Goal: Information Seeking & Learning: Learn about a topic

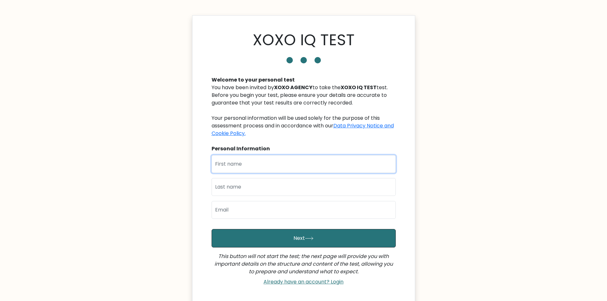
click at [241, 163] on input "text" at bounding box center [304, 164] width 184 height 18
type input "Jusal"
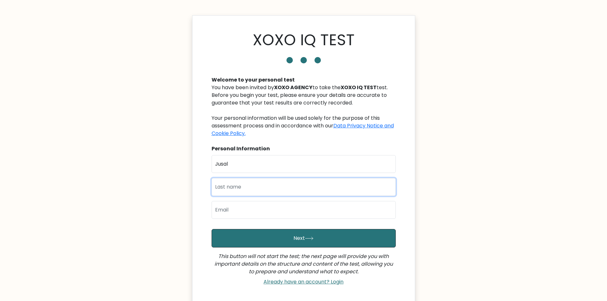
click at [251, 188] on input "text" at bounding box center [304, 187] width 184 height 18
type input "Sumbid"
click at [254, 212] on input "email" at bounding box center [304, 210] width 184 height 18
type input "[EMAIL_ADDRESS][DOMAIN_NAME]"
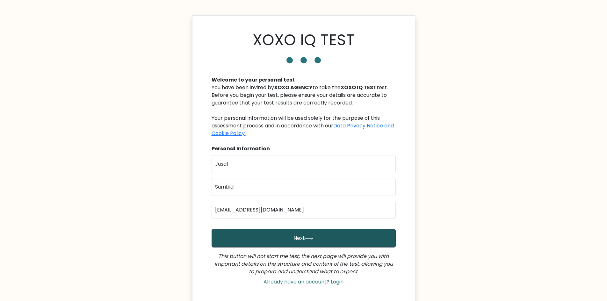
click at [250, 237] on button "Next" at bounding box center [304, 238] width 184 height 18
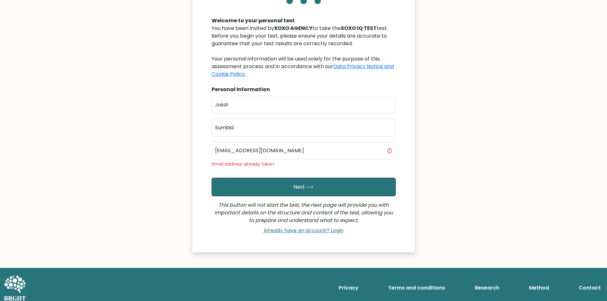
scroll to position [65, 0]
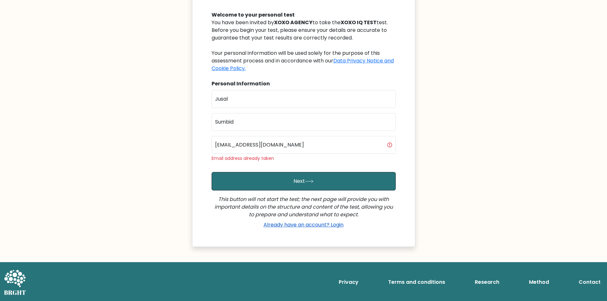
click at [304, 227] on link "Already have an account? Login" at bounding box center [303, 224] width 85 height 7
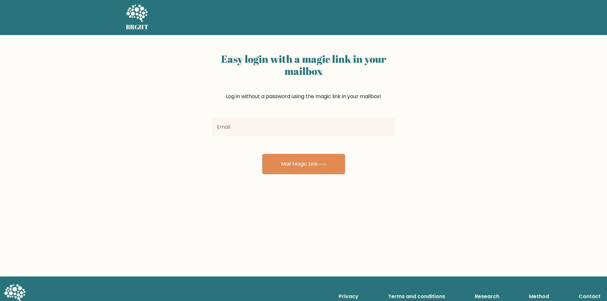
click at [256, 122] on input "email" at bounding box center [304, 127] width 184 height 18
type input "Xalju21@gmail.com"
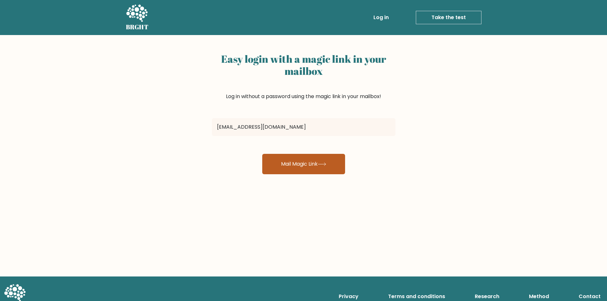
click at [305, 170] on button "Mail Magic Link" at bounding box center [303, 164] width 83 height 20
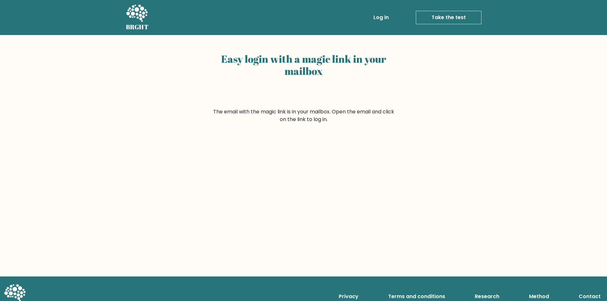
click at [438, 17] on link "Take the test" at bounding box center [449, 17] width 66 height 13
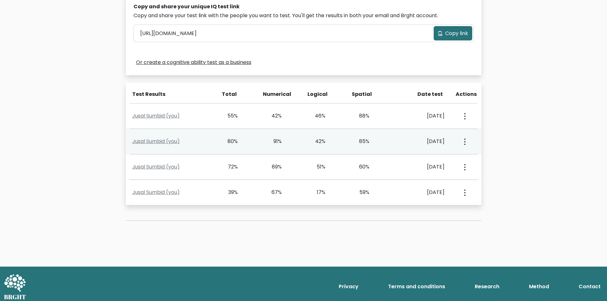
scroll to position [211, 0]
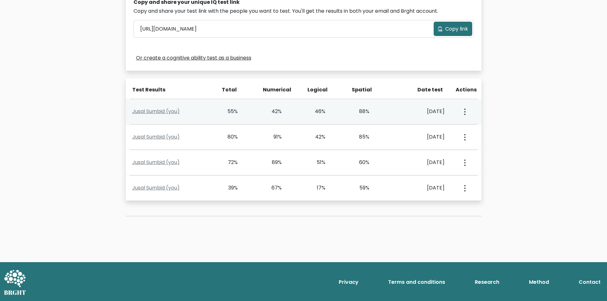
click at [468, 112] on div "View Profile" at bounding box center [464, 112] width 22 height 20
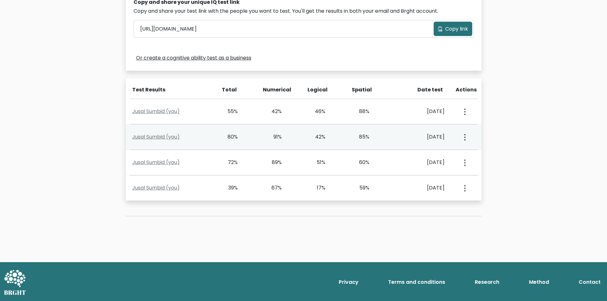
click at [460, 139] on div "View Profile" at bounding box center [464, 137] width 22 height 20
click at [462, 139] on button "button" at bounding box center [464, 137] width 5 height 20
click at [473, 152] on link "View Profile" at bounding box center [487, 155] width 50 height 10
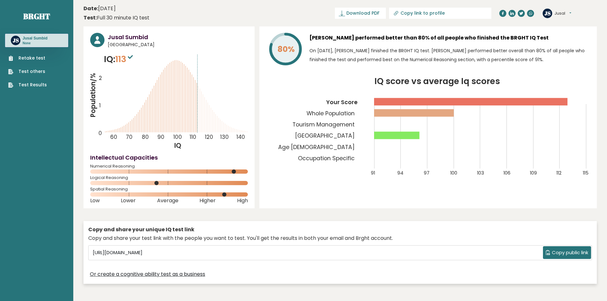
click at [34, 58] on link "Retake test" at bounding box center [27, 58] width 39 height 7
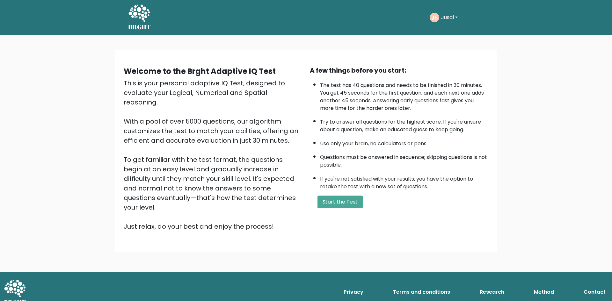
drag, startPoint x: 333, startPoint y: 201, endPoint x: 252, endPoint y: 188, distance: 81.7
click at [260, 190] on div "Welcome to the Brght Adaptive IQ Test This is your personal adaptive IQ Test, d…" at bounding box center [306, 151] width 372 height 171
click at [107, 156] on div "Welcome to the Brght Adaptive IQ Test This is your personal adaptive IQ Test, d…" at bounding box center [306, 153] width 612 height 237
click at [339, 201] on button "Start the Test" at bounding box center [339, 202] width 45 height 13
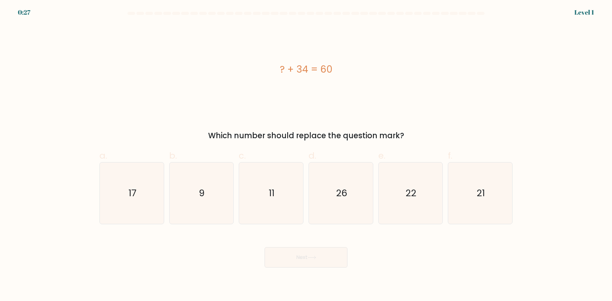
drag, startPoint x: 306, startPoint y: 69, endPoint x: 330, endPoint y: 67, distance: 24.9
click at [330, 67] on div "? + 34 = 60" at bounding box center [305, 69] width 413 height 14
copy div "? + 34 = 60"
click at [417, 45] on div "? + 34 = 60" at bounding box center [305, 69] width 413 height 90
copy div "17 b. 9 c. 11 d. 26 e. 22 f. 21"
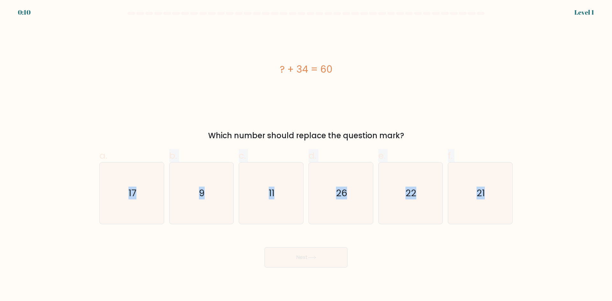
drag, startPoint x: 107, startPoint y: 186, endPoint x: 527, endPoint y: 199, distance: 419.8
click at [527, 199] on form "a. 9" at bounding box center [306, 140] width 612 height 256
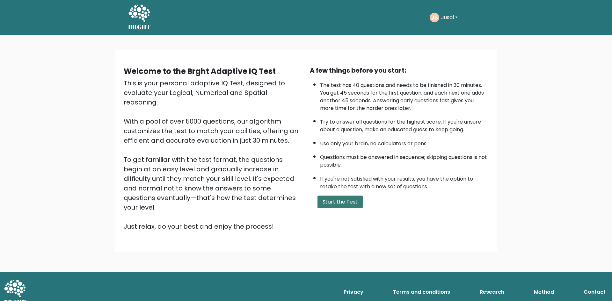
click at [334, 206] on button "Start the Test" at bounding box center [339, 202] width 45 height 13
click at [140, 82] on div "This is your personal adaptive IQ Test, designed to evaluate your Logical, Nume…" at bounding box center [213, 154] width 178 height 153
click at [498, 212] on div "Welcome to the Brght Adaptive IQ Test This is your personal adaptive IQ Test, d…" at bounding box center [306, 153] width 612 height 237
click at [523, 46] on div "Welcome to the Brght Adaptive IQ Test This is your personal adaptive IQ Test, d…" at bounding box center [306, 153] width 612 height 237
click at [344, 199] on button "Start the Test" at bounding box center [339, 202] width 45 height 13
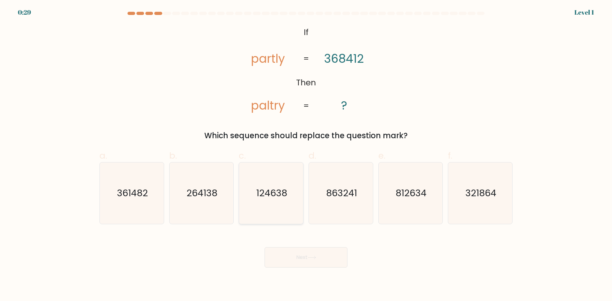
click at [302, 180] on icon "124638" at bounding box center [270, 192] width 61 height 61
click at [306, 155] on input "c. 124638" at bounding box center [306, 153] width 0 height 4
radio input "true"
drag, startPoint x: 319, startPoint y: 259, endPoint x: 315, endPoint y: 249, distance: 10.3
click at [319, 258] on button "Next" at bounding box center [305, 257] width 83 height 20
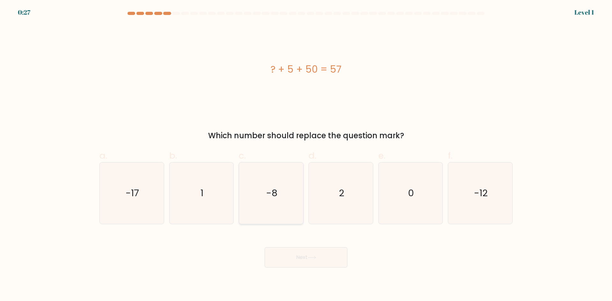
click at [289, 199] on icon "-8" at bounding box center [270, 192] width 61 height 61
click at [306, 155] on input "c. -8" at bounding box center [306, 153] width 0 height 4
radio input "true"
click at [294, 262] on button "Next" at bounding box center [305, 257] width 83 height 20
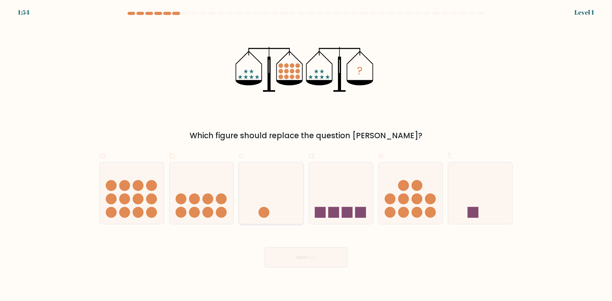
click at [278, 206] on icon at bounding box center [271, 193] width 64 height 53
click at [306, 155] on input "c." at bounding box center [306, 153] width 0 height 4
radio input "true"
click at [292, 252] on button "Next" at bounding box center [305, 257] width 83 height 20
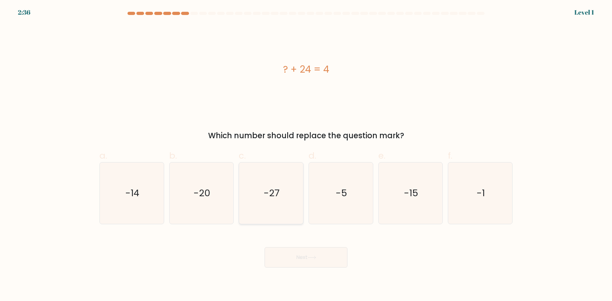
click at [281, 208] on icon "-27" at bounding box center [270, 192] width 61 height 61
click at [306, 155] on input "c. -27" at bounding box center [306, 153] width 0 height 4
radio input "true"
click at [297, 256] on button "Next" at bounding box center [305, 257] width 83 height 20
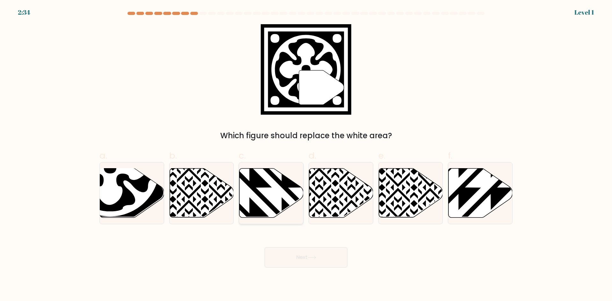
click at [280, 199] on icon at bounding box center [271, 193] width 64 height 49
click at [306, 155] on input "c." at bounding box center [306, 153] width 0 height 4
radio input "true"
click at [293, 249] on button "Next" at bounding box center [305, 257] width 83 height 20
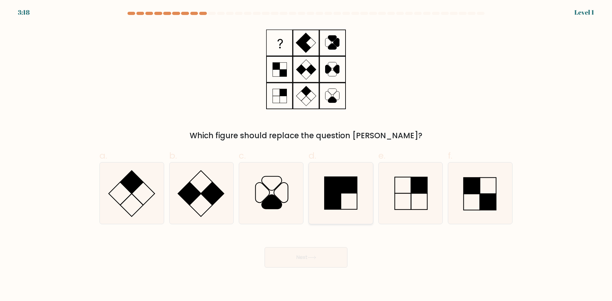
click at [326, 207] on rect at bounding box center [332, 201] width 16 height 16
click at [306, 155] on input "d." at bounding box center [306, 153] width 0 height 4
radio input "true"
click at [315, 265] on button "Next" at bounding box center [305, 257] width 83 height 20
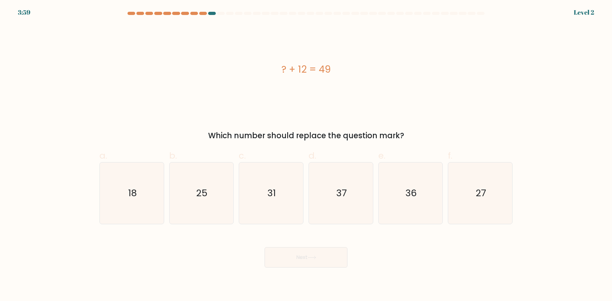
click at [374, 205] on div "d. 37" at bounding box center [341, 186] width 70 height 75
click at [315, 218] on icon "37" at bounding box center [340, 192] width 61 height 61
click at [306, 155] on input "d. 37" at bounding box center [306, 153] width 0 height 4
radio input "true"
click at [309, 259] on button "Next" at bounding box center [305, 257] width 83 height 20
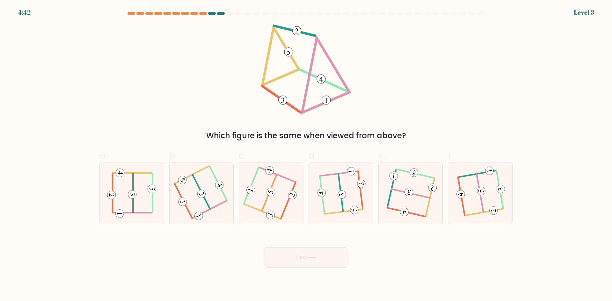
click at [392, 207] on icon at bounding box center [410, 193] width 49 height 49
click at [306, 155] on input "e." at bounding box center [306, 153] width 0 height 4
radio input "true"
click at [359, 244] on div "Next" at bounding box center [306, 250] width 421 height 36
click at [314, 254] on button "Next" at bounding box center [305, 257] width 83 height 20
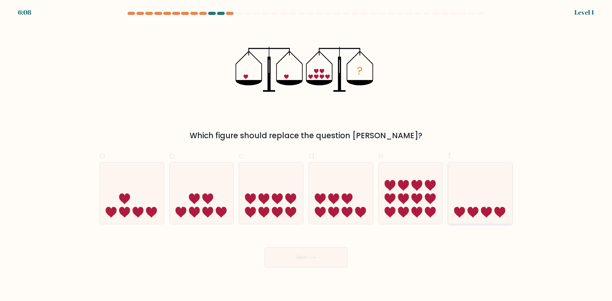
drag, startPoint x: 452, startPoint y: 205, endPoint x: 260, endPoint y: 248, distance: 197.0
click at [451, 205] on icon at bounding box center [480, 193] width 64 height 53
click at [306, 155] on input "f." at bounding box center [306, 153] width 0 height 4
radio input "true"
click at [259, 251] on div "Next" at bounding box center [306, 250] width 421 height 36
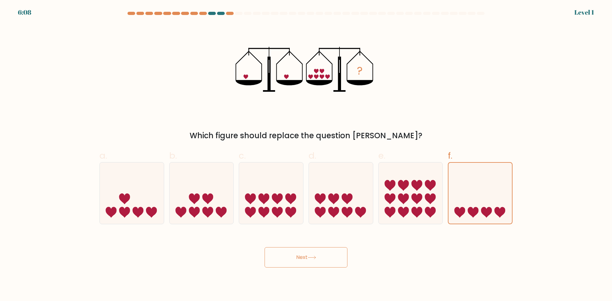
click at [282, 251] on button "Next" at bounding box center [305, 257] width 83 height 20
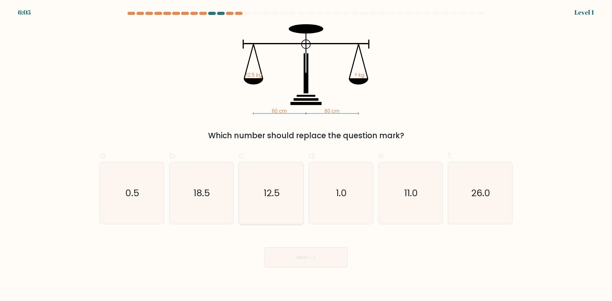
drag, startPoint x: 278, startPoint y: 197, endPoint x: 281, endPoint y: 205, distance: 8.8
click at [278, 200] on icon "12.5" at bounding box center [270, 192] width 61 height 61
click at [306, 155] on input "c. 12.5" at bounding box center [306, 153] width 0 height 4
radio input "true"
click at [297, 243] on div "Next" at bounding box center [306, 250] width 421 height 36
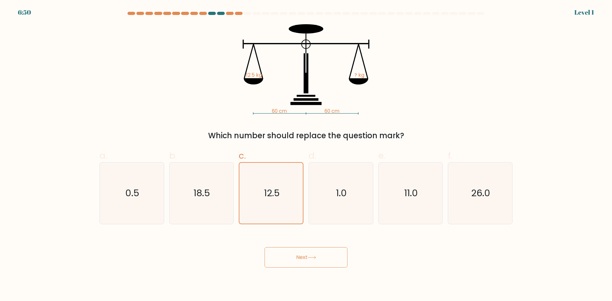
click at [298, 252] on button "Next" at bounding box center [305, 257] width 83 height 20
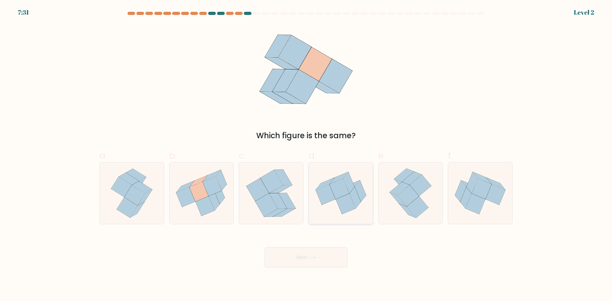
drag, startPoint x: 324, startPoint y: 203, endPoint x: 315, endPoint y: 252, distance: 49.9
click at [324, 204] on icon at bounding box center [325, 194] width 20 height 20
click at [306, 155] on input "d." at bounding box center [306, 153] width 0 height 4
radio input "true"
click at [315, 254] on button "Next" at bounding box center [305, 257] width 83 height 20
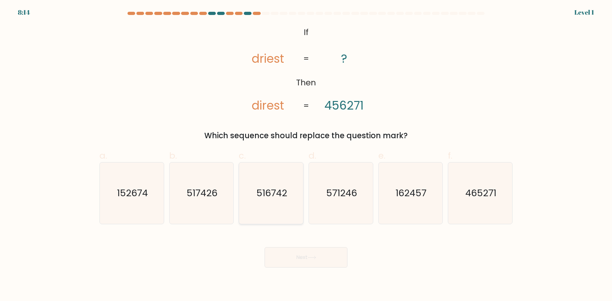
click at [279, 209] on icon "516742" at bounding box center [270, 192] width 61 height 61
click at [306, 155] on input "c. 516742" at bounding box center [306, 153] width 0 height 4
radio input "true"
click at [297, 259] on button "Next" at bounding box center [305, 257] width 83 height 20
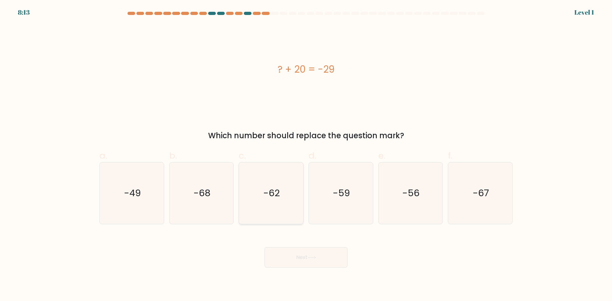
click at [286, 192] on icon "-62" at bounding box center [270, 192] width 61 height 61
click at [306, 155] on input "c. -62" at bounding box center [306, 153] width 0 height 4
radio input "true"
click at [298, 263] on button "Next" at bounding box center [305, 257] width 83 height 20
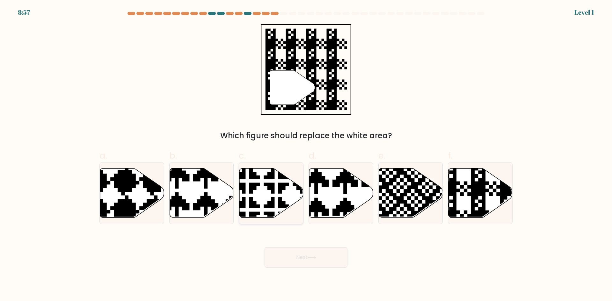
click at [275, 209] on icon at bounding box center [271, 193] width 64 height 49
click at [306, 155] on input "c." at bounding box center [306, 153] width 0 height 4
radio input "true"
click at [289, 255] on button "Next" at bounding box center [305, 257] width 83 height 20
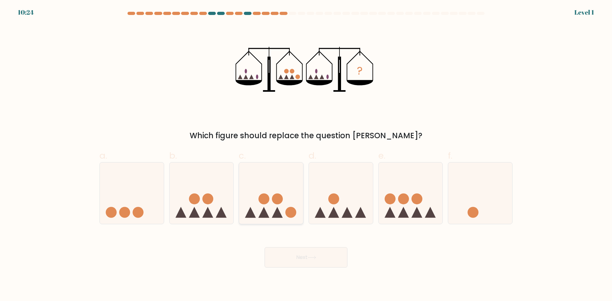
click at [285, 205] on icon at bounding box center [271, 193] width 64 height 53
click at [306, 155] on input "c." at bounding box center [306, 153] width 0 height 4
radio input "true"
click at [301, 260] on button "Next" at bounding box center [305, 257] width 83 height 20
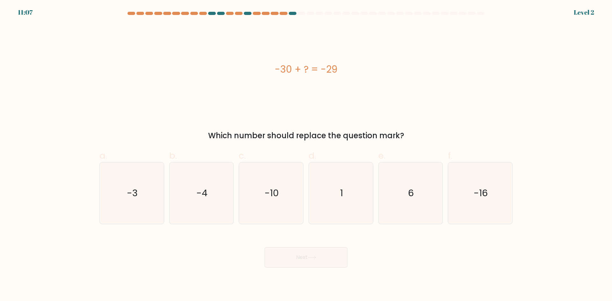
drag, startPoint x: 300, startPoint y: 242, endPoint x: 300, endPoint y: 247, distance: 4.5
click at [282, 209] on icon "-10" at bounding box center [270, 192] width 61 height 61
click at [306, 155] on input "c. -10" at bounding box center [306, 153] width 0 height 4
radio input "true"
click at [304, 257] on button "Next" at bounding box center [305, 257] width 83 height 20
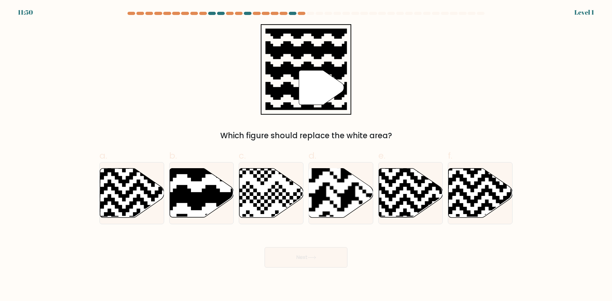
drag, startPoint x: 330, startPoint y: 195, endPoint x: 337, endPoint y: 244, distance: 49.5
click at [330, 197] on rect at bounding box center [319, 168] width 116 height 116
click at [306, 155] on input "d." at bounding box center [306, 153] width 0 height 4
radio input "true"
click at [333, 253] on button "Next" at bounding box center [305, 257] width 83 height 20
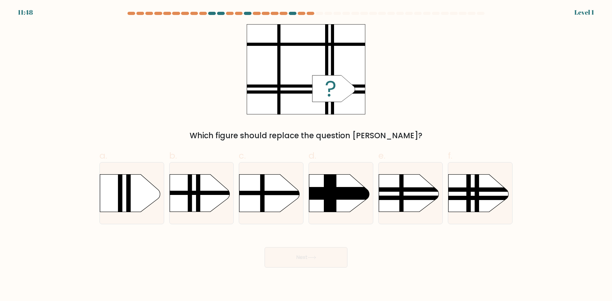
click at [288, 203] on rect at bounding box center [230, 166] width 166 height 126
click at [306, 155] on input "c." at bounding box center [306, 153] width 0 height 4
radio input "true"
click at [302, 257] on button "Next" at bounding box center [305, 257] width 83 height 20
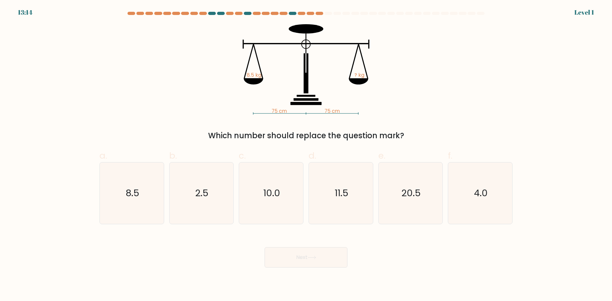
click at [332, 206] on icon "11.5" at bounding box center [340, 192] width 61 height 61
click at [306, 155] on input "d. 11.5" at bounding box center [306, 153] width 0 height 4
radio input "true"
click at [310, 264] on button "Next" at bounding box center [305, 257] width 83 height 20
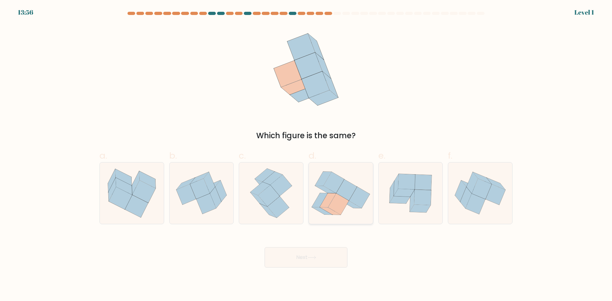
drag, startPoint x: 334, startPoint y: 199, endPoint x: 334, endPoint y: 207, distance: 8.6
click at [334, 199] on icon at bounding box center [338, 203] width 21 height 21
click at [306, 155] on input "d." at bounding box center [306, 153] width 0 height 4
radio input "true"
click at [325, 263] on button "Next" at bounding box center [305, 257] width 83 height 20
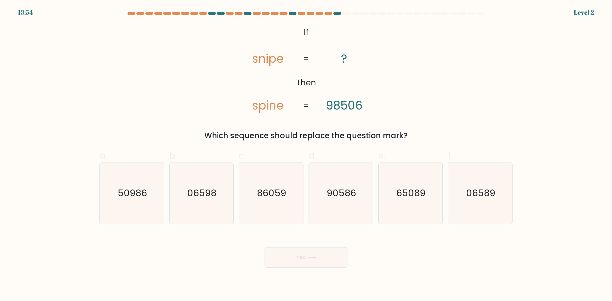
click at [320, 258] on button "Next" at bounding box center [305, 257] width 83 height 20
click at [321, 213] on icon "90586" at bounding box center [340, 192] width 61 height 61
click at [306, 155] on input "d. 90586" at bounding box center [306, 153] width 0 height 4
radio input "true"
click at [316, 253] on button "Next" at bounding box center [305, 257] width 83 height 20
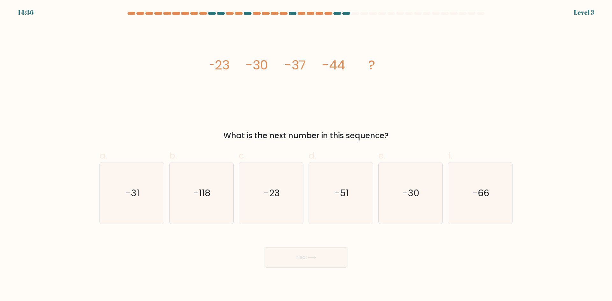
click at [328, 215] on icon "-51" at bounding box center [340, 192] width 61 height 61
click at [306, 155] on input "d. -51" at bounding box center [306, 153] width 0 height 4
radio input "true"
click at [317, 262] on button "Next" at bounding box center [305, 257] width 83 height 20
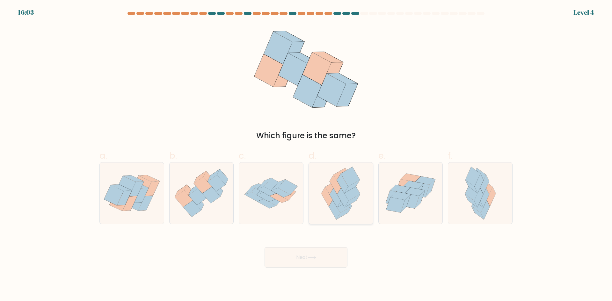
click at [328, 211] on icon at bounding box center [340, 192] width 51 height 61
click at [306, 155] on input "d." at bounding box center [306, 153] width 0 height 4
radio input "true"
click at [320, 260] on button "Next" at bounding box center [305, 257] width 83 height 20
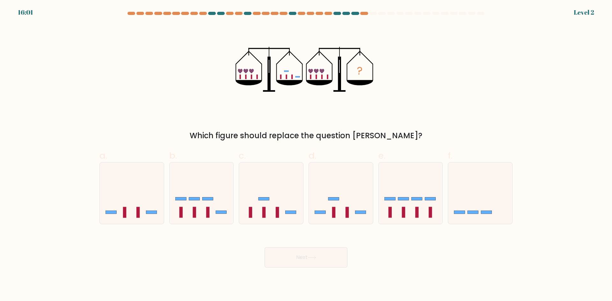
drag, startPoint x: 350, startPoint y: 209, endPoint x: 335, endPoint y: 249, distance: 42.7
click at [350, 210] on icon at bounding box center [341, 193] width 64 height 53
click at [306, 155] on input "d." at bounding box center [306, 153] width 0 height 4
radio input "true"
click at [332, 251] on button "Next" at bounding box center [305, 257] width 83 height 20
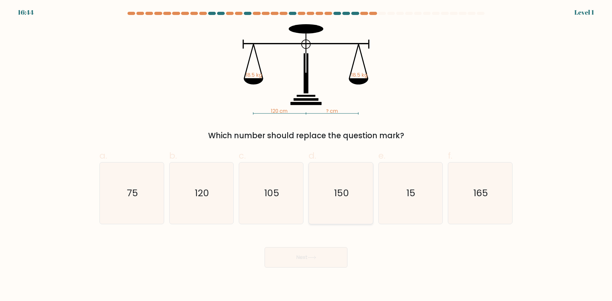
drag, startPoint x: 321, startPoint y: 208, endPoint x: 323, endPoint y: 218, distance: 10.1
click at [321, 210] on icon "150" at bounding box center [340, 192] width 61 height 61
click at [306, 155] on input "d. 150" at bounding box center [306, 153] width 0 height 4
radio input "true"
click at [317, 260] on button "Next" at bounding box center [305, 257] width 83 height 20
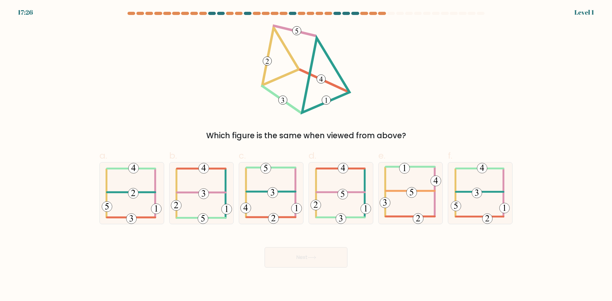
click at [293, 209] on 470 at bounding box center [296, 208] width 11 height 11
click at [306, 155] on input "c." at bounding box center [306, 153] width 0 height 4
radio input "true"
click at [301, 255] on button "Next" at bounding box center [305, 257] width 83 height 20
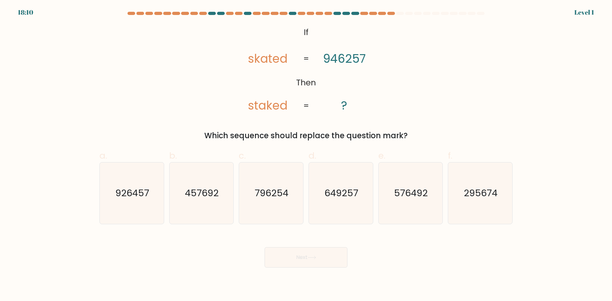
drag, startPoint x: 280, startPoint y: 215, endPoint x: 296, endPoint y: 255, distance: 42.9
click at [280, 216] on icon "796254" at bounding box center [270, 192] width 61 height 61
click at [306, 155] on input "c. 796254" at bounding box center [306, 153] width 0 height 4
radio input "true"
click at [299, 263] on button "Next" at bounding box center [305, 257] width 83 height 20
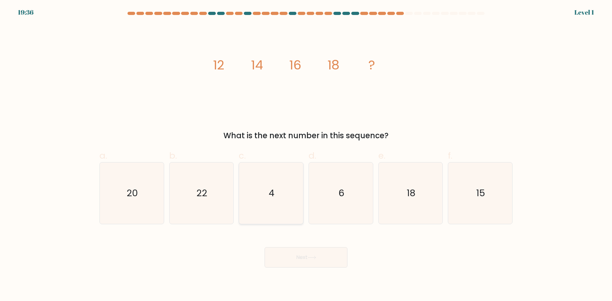
click at [283, 212] on icon "4" at bounding box center [270, 192] width 61 height 61
click at [306, 155] on input "c. 4" at bounding box center [306, 153] width 0 height 4
radio input "true"
click at [292, 256] on button "Next" at bounding box center [305, 257] width 83 height 20
click at [298, 203] on icon "4" at bounding box center [271, 193] width 61 height 61
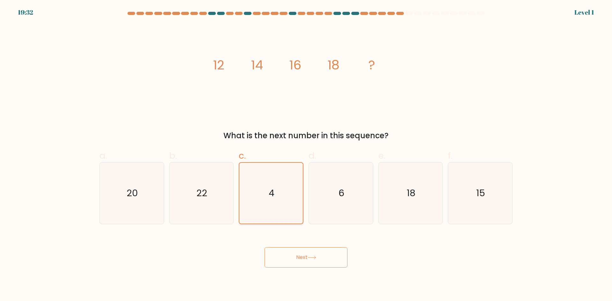
click at [306, 155] on input "c. 4" at bounding box center [306, 153] width 0 height 4
click at [307, 245] on div "Next" at bounding box center [306, 250] width 421 height 36
click at [310, 256] on icon at bounding box center [311, 258] width 9 height 4
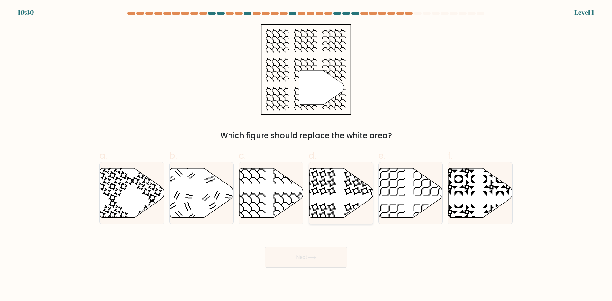
click at [327, 218] on icon at bounding box center [319, 219] width 33 height 33
click at [306, 155] on input "d." at bounding box center [306, 153] width 0 height 4
radio input "true"
click at [327, 253] on button "Next" at bounding box center [305, 257] width 83 height 20
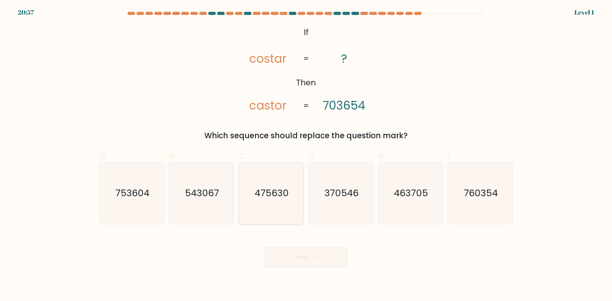
click at [277, 209] on icon "475630" at bounding box center [270, 192] width 61 height 61
click at [306, 155] on input "c. 475630" at bounding box center [306, 153] width 0 height 4
radio input "true"
click at [296, 265] on button "Next" at bounding box center [305, 257] width 83 height 20
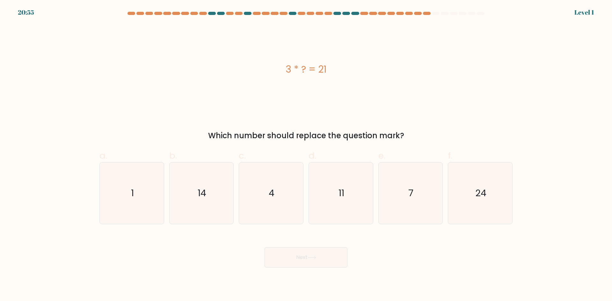
drag, startPoint x: 464, startPoint y: 207, endPoint x: 350, endPoint y: 246, distance: 120.5
click at [463, 208] on icon "24" at bounding box center [479, 192] width 61 height 61
click at [306, 155] on input "f. 24" at bounding box center [306, 153] width 0 height 4
radio input "true"
click at [341, 248] on div "Next" at bounding box center [306, 250] width 421 height 36
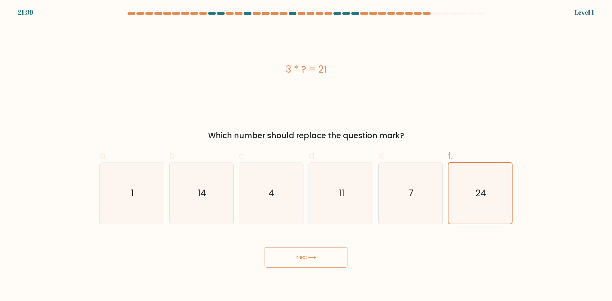
click at [337, 255] on button "Next" at bounding box center [305, 257] width 83 height 20
click at [324, 252] on button "Next" at bounding box center [305, 257] width 83 height 20
click at [333, 213] on icon "11" at bounding box center [340, 192] width 61 height 61
click at [306, 155] on input "d. 11" at bounding box center [306, 153] width 0 height 4
radio input "true"
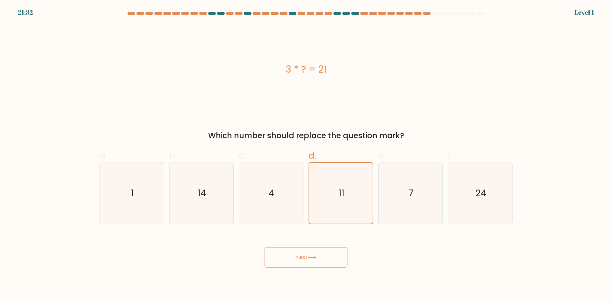
click at [330, 256] on button "Next" at bounding box center [305, 257] width 83 height 20
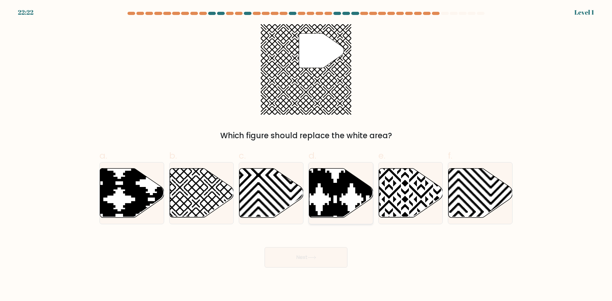
click at [358, 206] on icon at bounding box center [319, 167] width 129 height 129
click at [306, 155] on input "d." at bounding box center [306, 153] width 0 height 4
radio input "true"
click at [209, 203] on icon at bounding box center [179, 219] width 129 height 129
click at [306, 155] on input "b." at bounding box center [306, 153] width 0 height 4
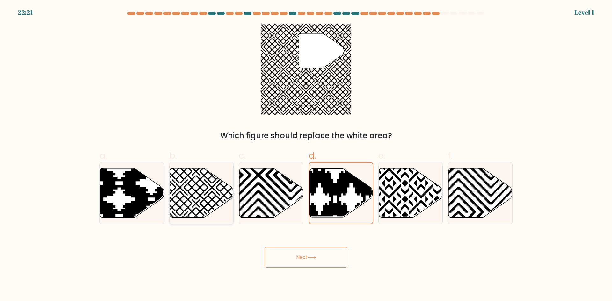
radio input "true"
click at [267, 248] on button "Next" at bounding box center [305, 257] width 83 height 20
click at [299, 256] on button "Next" at bounding box center [305, 257] width 83 height 20
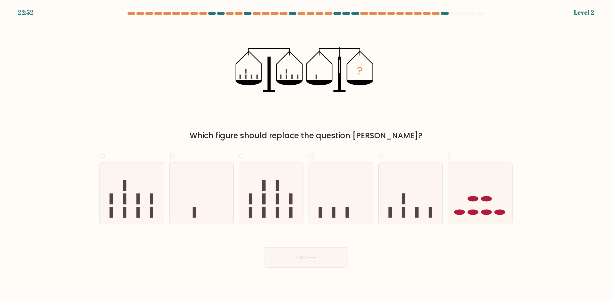
drag, startPoint x: 321, startPoint y: 206, endPoint x: 321, endPoint y: 227, distance: 20.4
click at [321, 207] on icon at bounding box center [341, 193] width 64 height 53
click at [306, 155] on input "d." at bounding box center [306, 153] width 0 height 4
radio input "true"
click at [322, 259] on button "Next" at bounding box center [305, 257] width 83 height 20
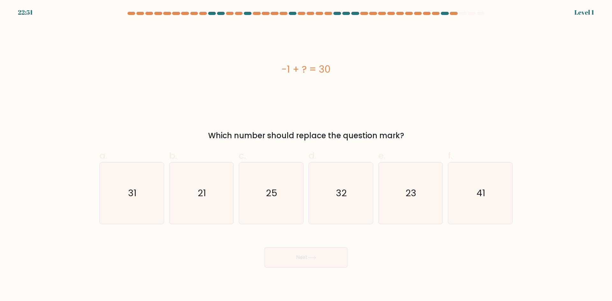
click at [399, 206] on icon "23" at bounding box center [409, 192] width 61 height 61
click at [306, 155] on input "e. 23" at bounding box center [306, 153] width 0 height 4
radio input "true"
click at [306, 259] on button "Next" at bounding box center [305, 257] width 83 height 20
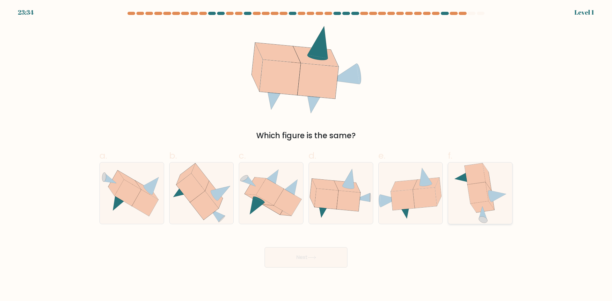
click at [455, 205] on icon at bounding box center [480, 192] width 54 height 61
click at [306, 155] on input "f." at bounding box center [306, 153] width 0 height 4
radio input "true"
click at [338, 250] on button "Next" at bounding box center [305, 257] width 83 height 20
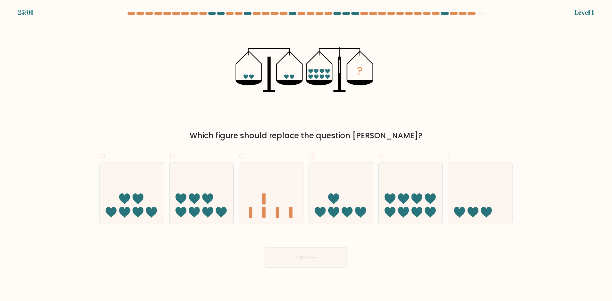
drag, startPoint x: 352, startPoint y: 209, endPoint x: 336, endPoint y: 258, distance: 51.7
click at [352, 210] on icon at bounding box center [341, 193] width 64 height 53
click at [306, 155] on input "d." at bounding box center [306, 153] width 0 height 4
radio input "true"
click at [334, 264] on button "Next" at bounding box center [305, 257] width 83 height 20
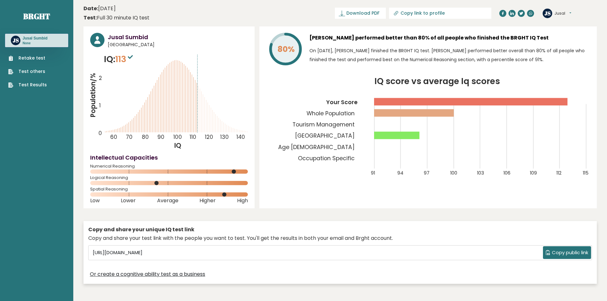
click at [28, 84] on link "Test Results" at bounding box center [27, 85] width 39 height 7
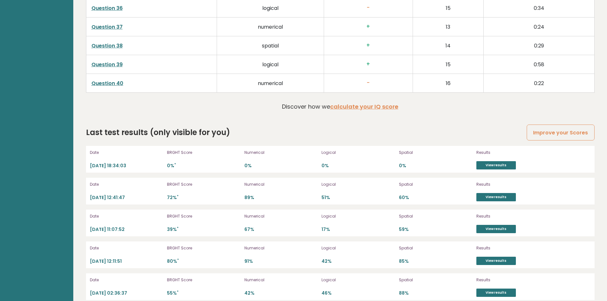
scroll to position [1757, 0]
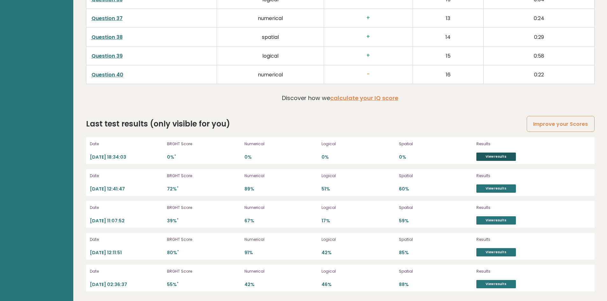
click at [505, 156] on link "View results" at bounding box center [496, 157] width 40 height 8
click at [491, 253] on link "View results" at bounding box center [496, 252] width 40 height 8
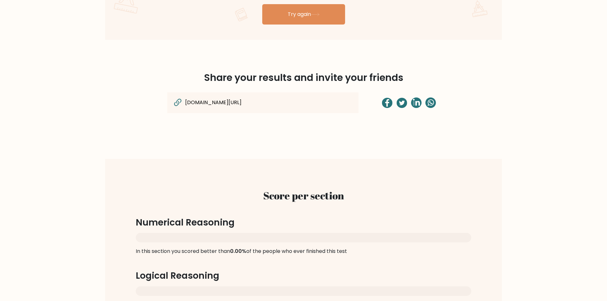
scroll to position [574, 0]
